Goal: Information Seeking & Learning: Learn about a topic

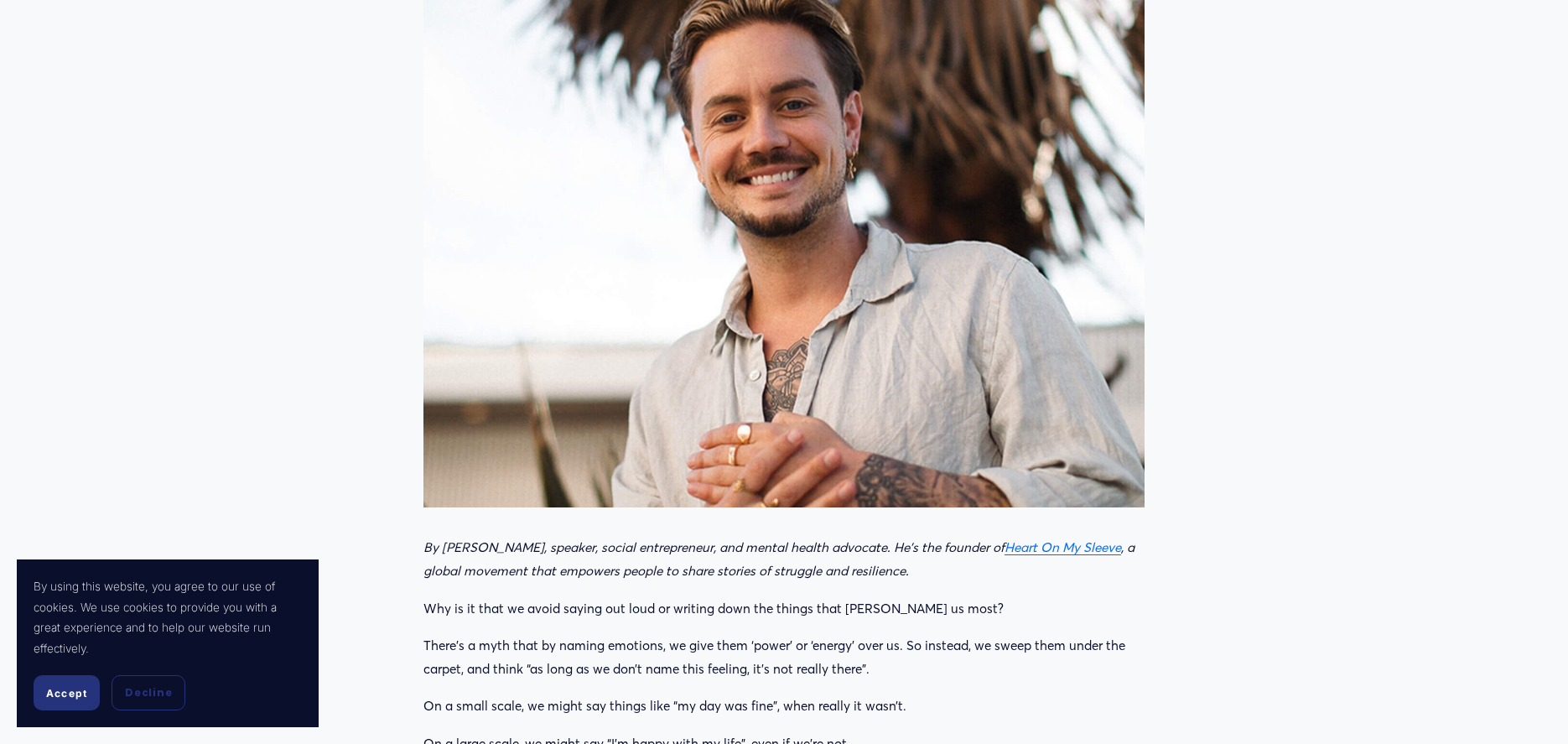
scroll to position [627, 0]
click at [1008, 538] on em "Heart On My Sleeve" at bounding box center [1062, 546] width 117 height 16
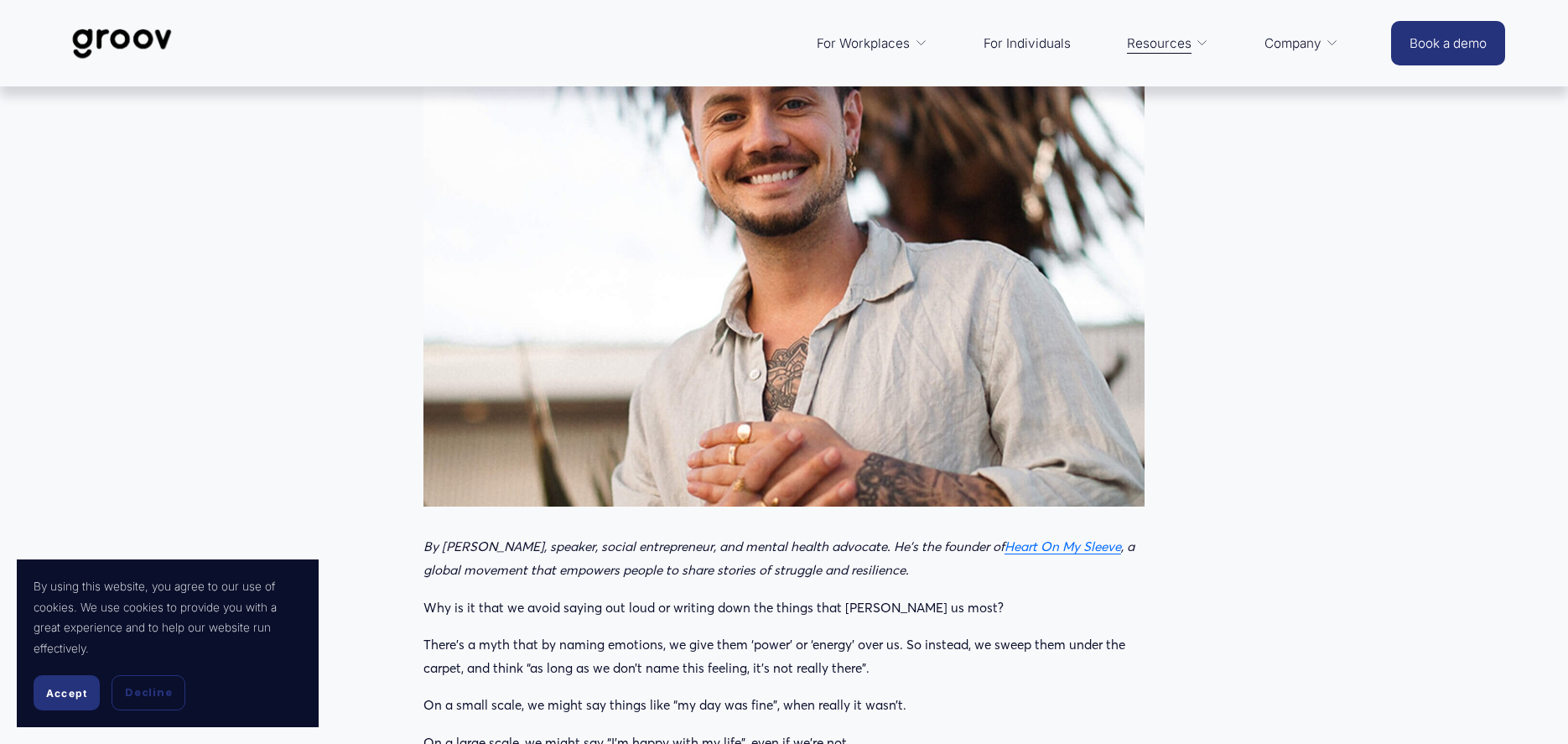
click at [57, 692] on span "Accept" at bounding box center [66, 693] width 41 height 13
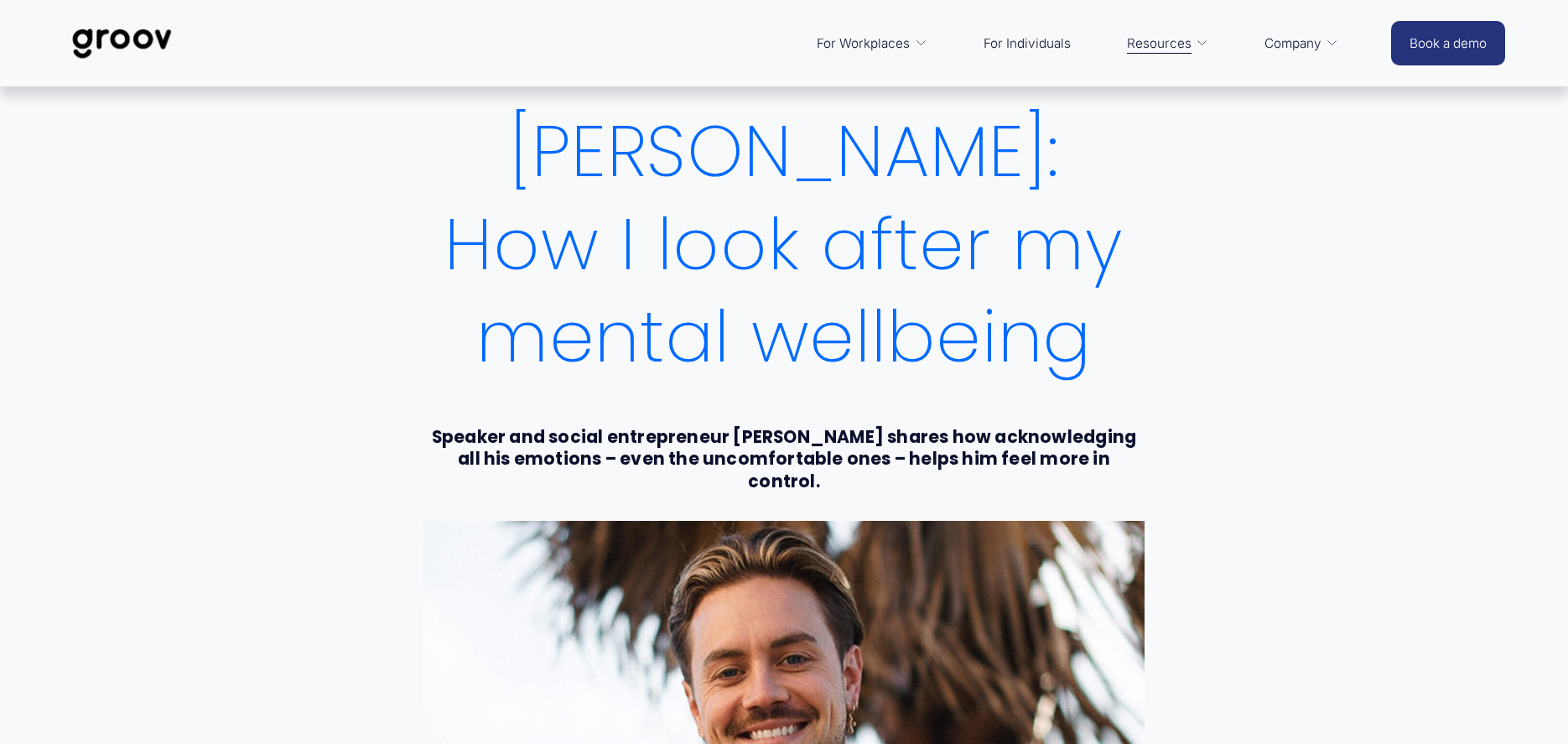
scroll to position [685, 0]
